Goal: Information Seeking & Learning: Find specific fact

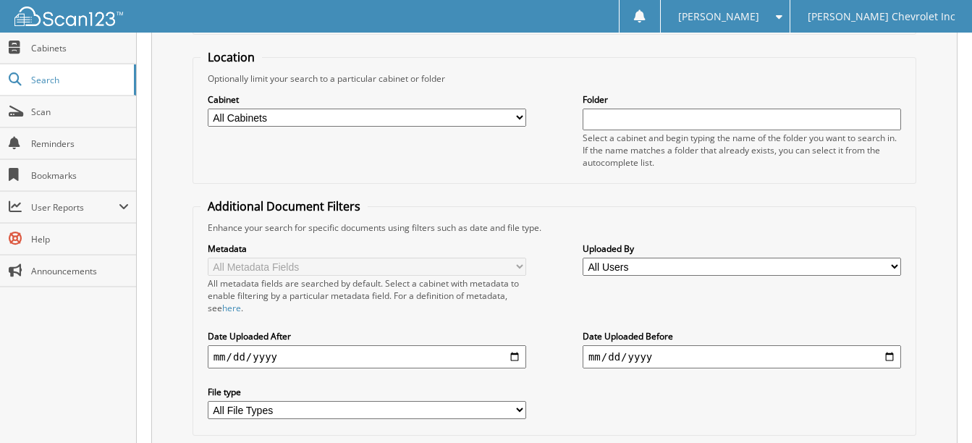
scroll to position [239, 0]
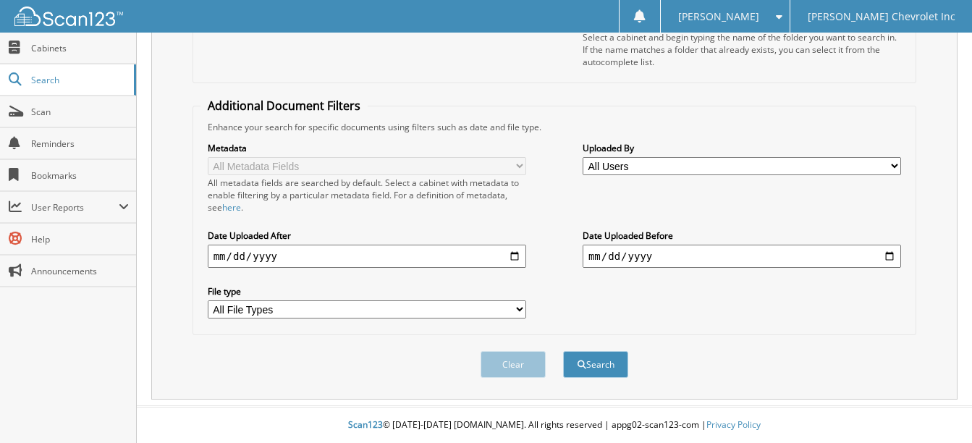
click at [512, 255] on input "date" at bounding box center [367, 256] width 318 height 23
type input "[DATE]"
click at [585, 290] on div "Metadata All Metadata Fields All metadata fields are searched by default. Selec…" at bounding box center [554, 230] width 708 height 194
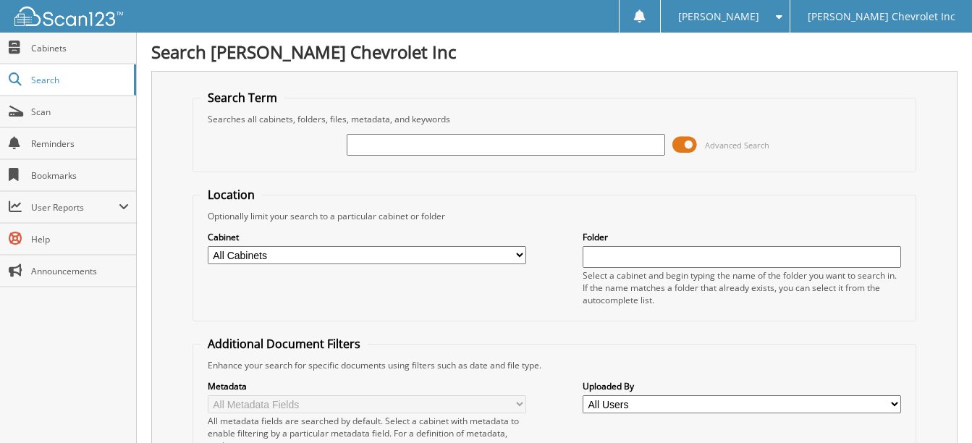
click at [528, 144] on input "text" at bounding box center [506, 145] width 318 height 22
paste input "[US_VEHICLE_IDENTIFICATION_NUMBER]"
type input "[US_VEHICLE_IDENTIFICATION_NUMBER]"
click at [814, 201] on fieldset "Location Optionally limit your search to a particular cabinet or folder Cabinet…" at bounding box center [554, 254] width 724 height 135
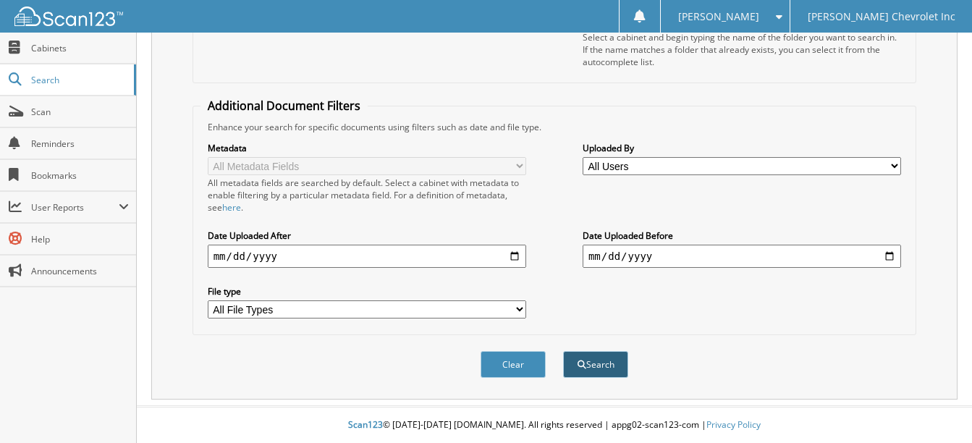
click at [614, 366] on button "Search" at bounding box center [595, 364] width 65 height 27
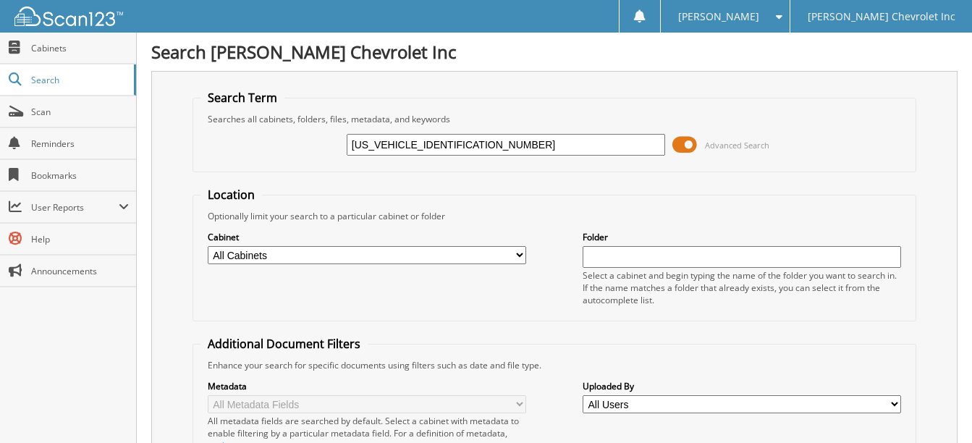
drag, startPoint x: 523, startPoint y: 145, endPoint x: 211, endPoint y: 116, distance: 313.1
click at [211, 116] on fieldset "Search Term Searches all cabinets, folders, files, metadata, and keywords [US_V…" at bounding box center [554, 131] width 724 height 82
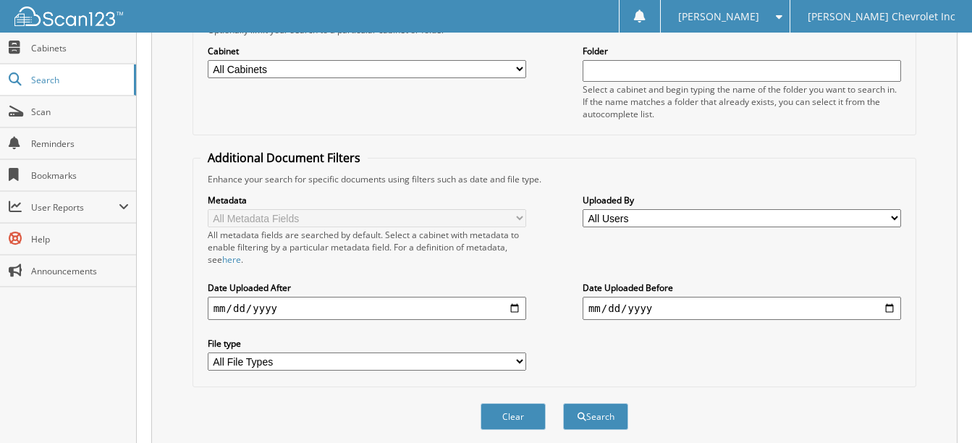
scroll to position [289, 0]
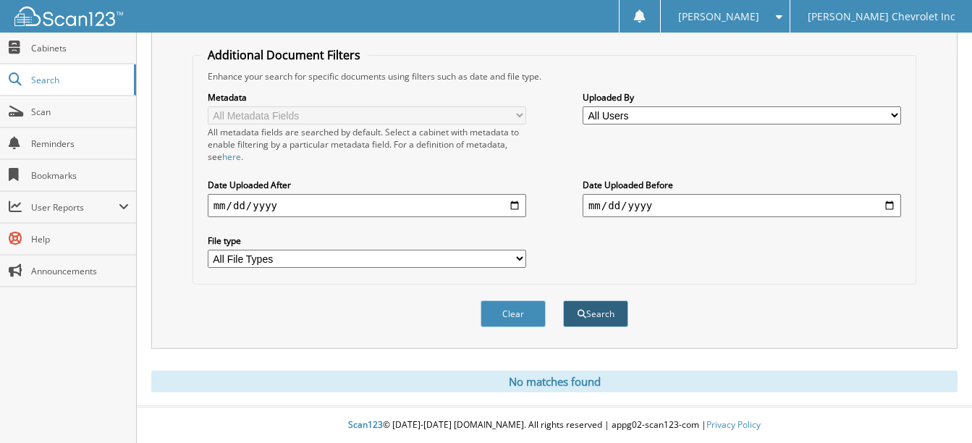
type input "CRASH"
click at [601, 311] on button "Search" at bounding box center [595, 313] width 65 height 27
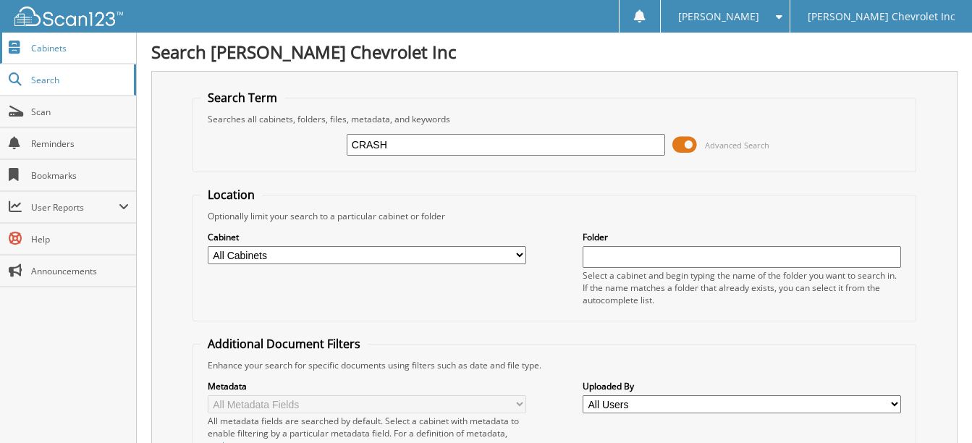
click at [35, 55] on link "Cabinets" at bounding box center [68, 48] width 136 height 31
